Goal: Task Accomplishment & Management: Manage account settings

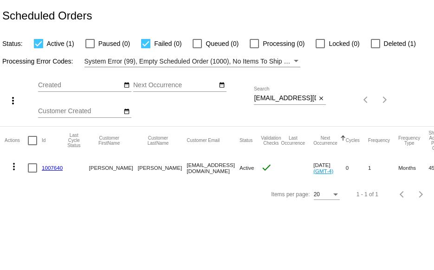
click at [48, 168] on link "1007640" at bounding box center [52, 168] width 21 height 6
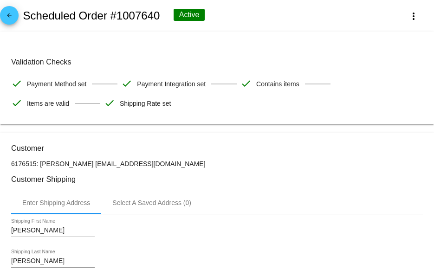
click at [11, 18] on mat-icon "arrow_back" at bounding box center [9, 17] width 11 height 11
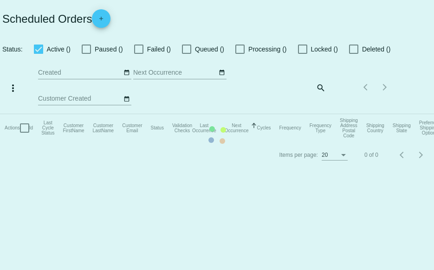
checkbox input "true"
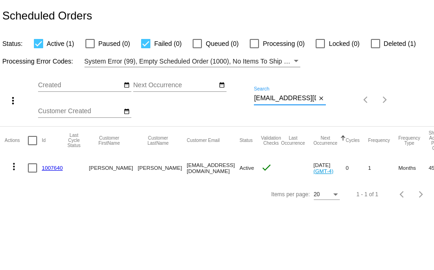
scroll to position [0, 20]
drag, startPoint x: 255, startPoint y: 98, endPoint x: 362, endPoint y: 89, distance: 107.7
click at [360, 89] on div "more_vert Aug Jan Feb Mar [DATE]" at bounding box center [217, 96] width 434 height 59
paste input "[EMAIL_ADDRESS]"
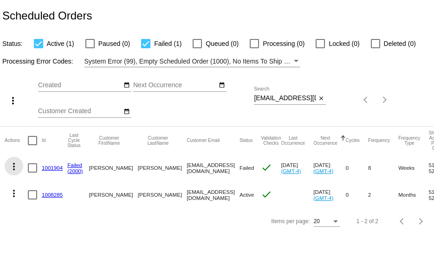
click at [13, 164] on mat-icon "more_vert" at bounding box center [13, 166] width 11 height 11
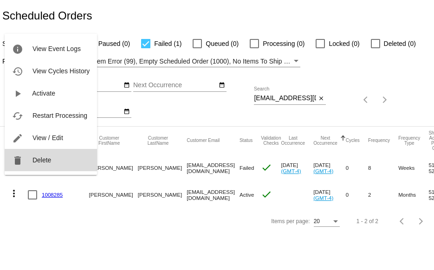
click at [33, 158] on span "Delete" at bounding box center [42, 160] width 19 height 7
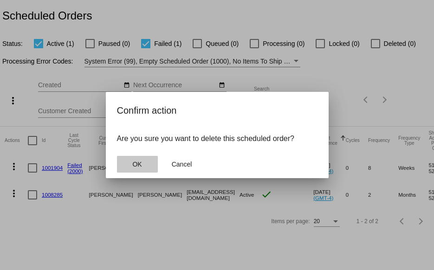
click at [134, 161] on span "OK" at bounding box center [136, 164] width 9 height 7
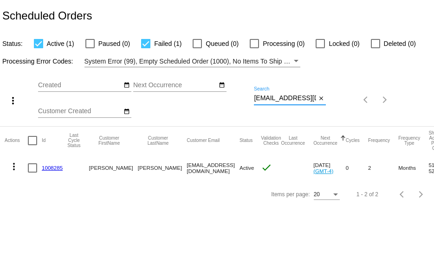
drag, startPoint x: 254, startPoint y: 96, endPoint x: 331, endPoint y: 97, distance: 76.6
click at [331, 97] on div "more_vert Aug Jan Feb Mar [DATE]" at bounding box center [217, 96] width 434 height 59
paste input "[EMAIL_ADDRESS]"
type input "[EMAIL_ADDRESS][DOMAIN_NAME]"
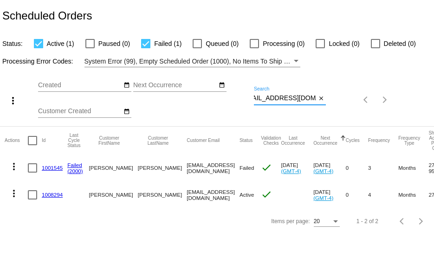
scroll to position [0, 0]
drag, startPoint x: 13, startPoint y: 168, endPoint x: 7, endPoint y: 170, distance: 5.4
click at [7, 170] on button "more_vert" at bounding box center [14, 166] width 19 height 19
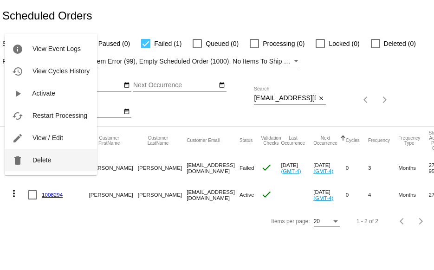
click at [28, 165] on button "delete Delete" at bounding box center [51, 160] width 92 height 22
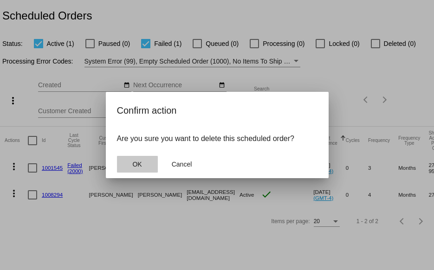
click at [135, 164] on span "OK" at bounding box center [136, 164] width 9 height 7
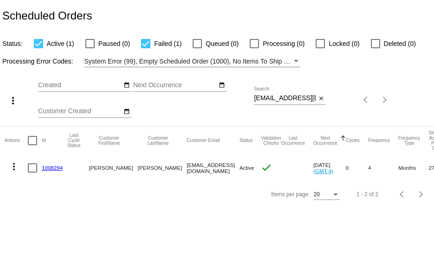
click at [48, 170] on link "1008294" at bounding box center [52, 168] width 21 height 6
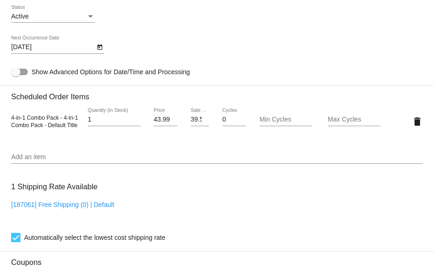
scroll to position [511, 0]
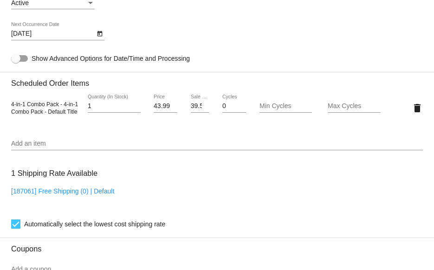
click at [22, 145] on input "Add an item" at bounding box center [217, 143] width 412 height 7
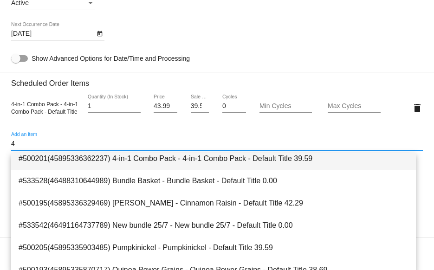
scroll to position [93, 0]
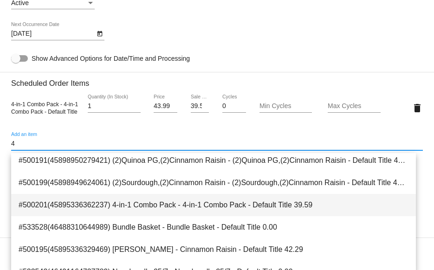
type input "4"
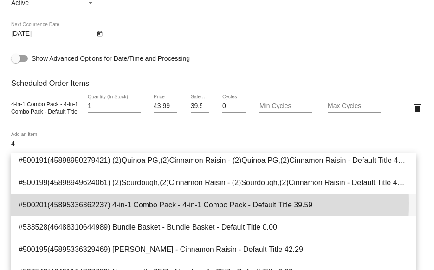
click at [103, 203] on span "#500201(45895336362237) 4-in-1 Combo Pack - 4-in-1 Combo Pack - Default Title 3…" at bounding box center [214, 205] width 390 height 22
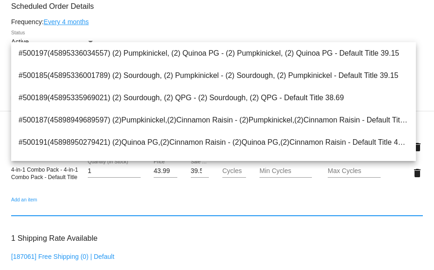
scroll to position [418, 0]
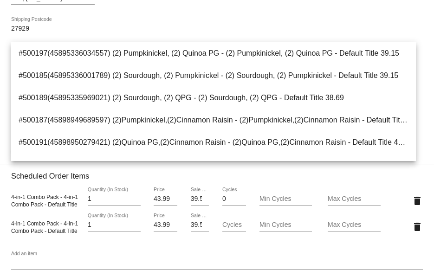
click at [194, 221] on div "39.59 Sale Price" at bounding box center [200, 223] width 19 height 18
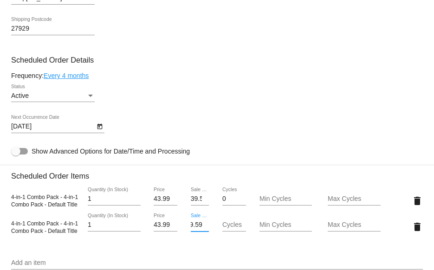
scroll to position [0, 0]
drag, startPoint x: 197, startPoint y: 229, endPoint x: 160, endPoint y: 229, distance: 37.6
click at [160, 229] on div "4-in-1 Combo Pack - 4-in-1 Combo Pack - Default Title 1 Quantity (In Stock) 43.…" at bounding box center [217, 227] width 412 height 26
type input "35.86"
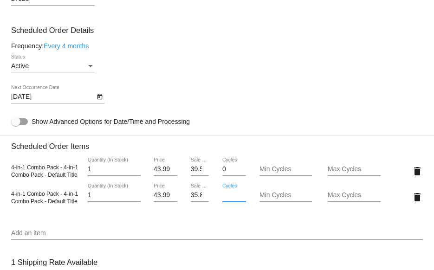
scroll to position [464, 0]
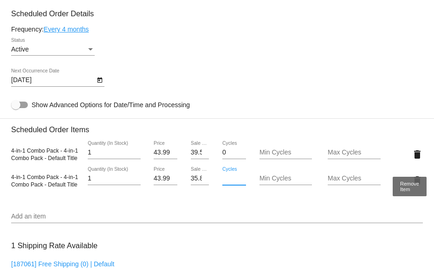
click at [409, 156] on mat-card "Customer 6166228: [PERSON_NAME] [EMAIL_ADDRESS][DOMAIN_NAME] Customer Shipping …" at bounding box center [217, 149] width 434 height 962
click at [412, 157] on mat-icon "delete" at bounding box center [417, 154] width 11 height 11
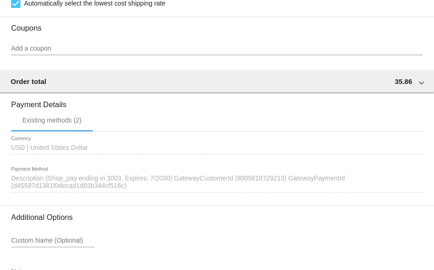
scroll to position [801, 0]
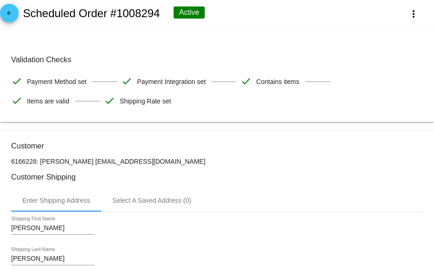
scroll to position [0, 0]
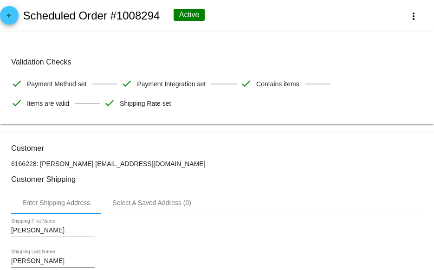
click at [13, 16] on mat-icon "arrow_back" at bounding box center [9, 17] width 11 height 11
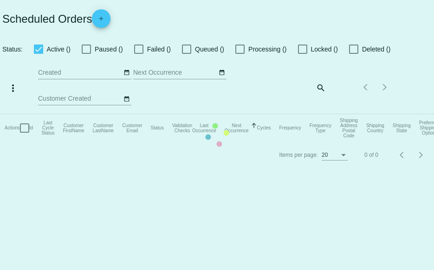
checkbox input "true"
